Goal: Find specific page/section: Find specific page/section

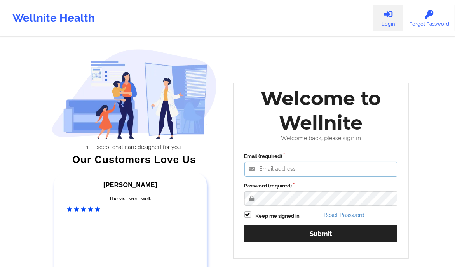
click at [276, 170] on input "Email (required)" at bounding box center [321, 169] width 154 height 15
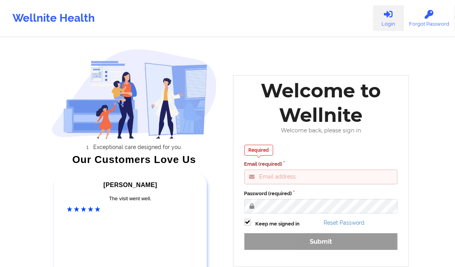
type input "[PERSON_NAME][EMAIL_ADDRESS][DOMAIN_NAME]"
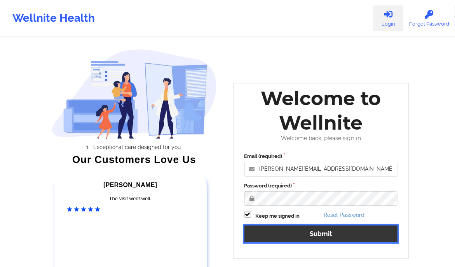
click at [328, 235] on button "Submit" at bounding box center [321, 234] width 154 height 17
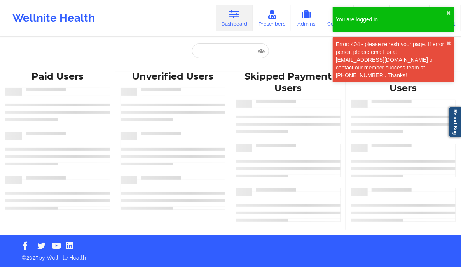
click at [237, 14] on icon at bounding box center [234, 14] width 10 height 9
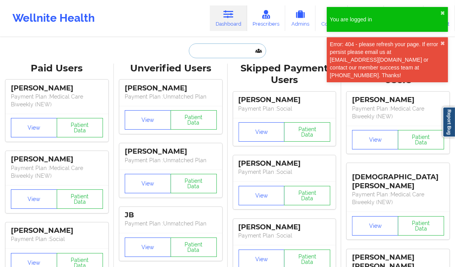
click at [229, 53] on input "text" at bounding box center [227, 51] width 77 height 15
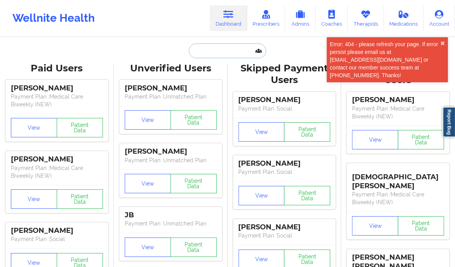
paste input "[PERSON_NAME]"
type input "[PERSON_NAME]"
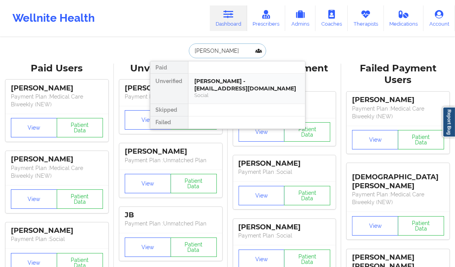
click at [217, 91] on div "[PERSON_NAME] - [EMAIL_ADDRESS][DOMAIN_NAME]" at bounding box center [247, 85] width 104 height 14
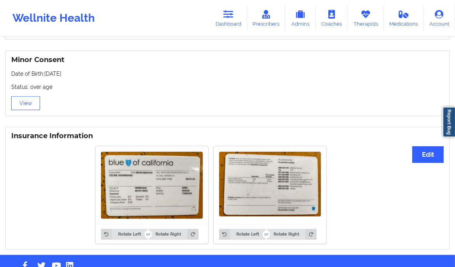
scroll to position [511, 0]
